Goal: Information Seeking & Learning: Learn about a topic

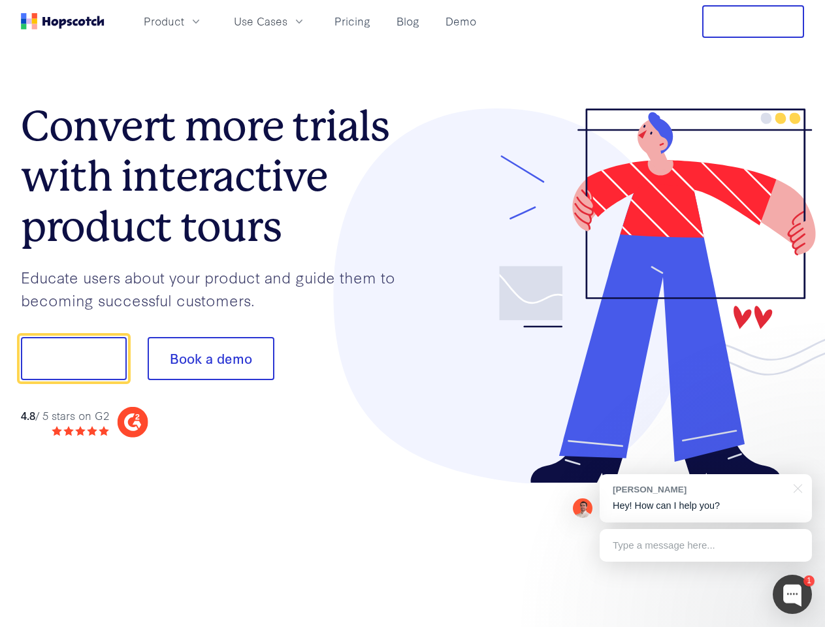
click at [413, 314] on div at bounding box center [609, 296] width 392 height 376
click at [184, 21] on span "Product" at bounding box center [164, 21] width 41 height 16
click at [288, 21] on span "Use Cases" at bounding box center [261, 21] width 54 height 16
click at [753, 22] on button "Free Trial" at bounding box center [754, 21] width 102 height 33
click at [73, 359] on button "Show me!" at bounding box center [74, 358] width 106 height 43
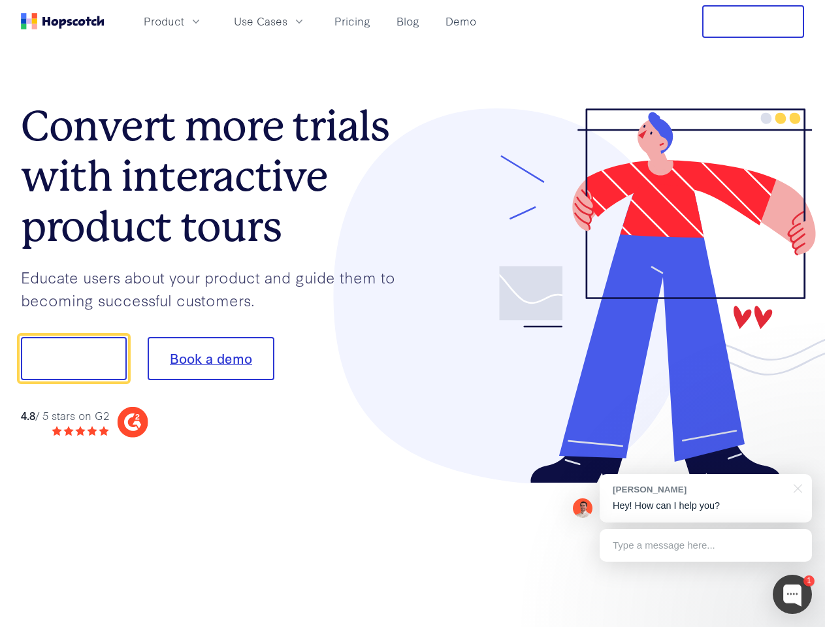
click at [210, 359] on button "Book a demo" at bounding box center [211, 358] width 127 height 43
click at [793, 595] on div at bounding box center [792, 594] width 39 height 39
click at [706, 499] on div "[PERSON_NAME] Hey! How can I help you?" at bounding box center [706, 498] width 212 height 48
click at [796, 488] on div at bounding box center [689, 357] width 245 height 436
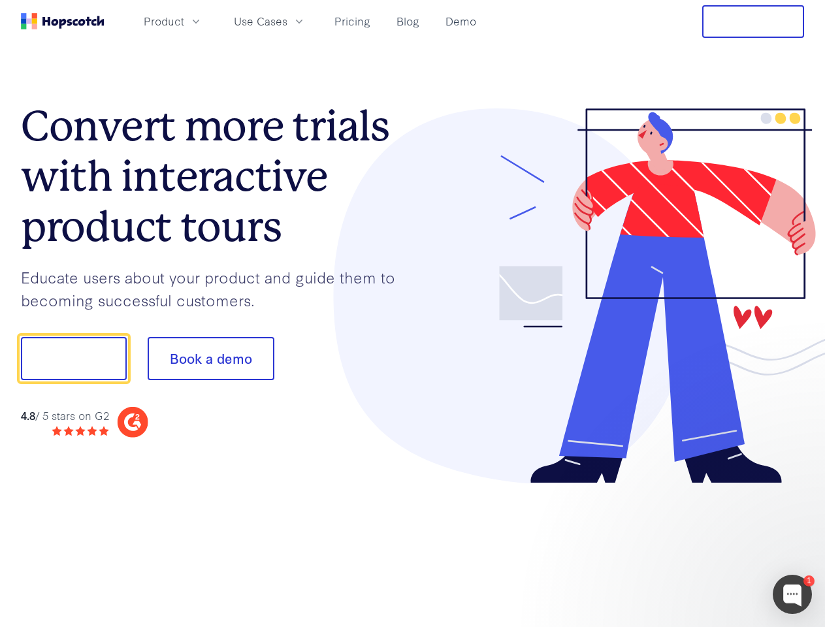
click at [706, 546] on div at bounding box center [689, 357] width 245 height 436
